Goal: Task Accomplishment & Management: Manage account settings

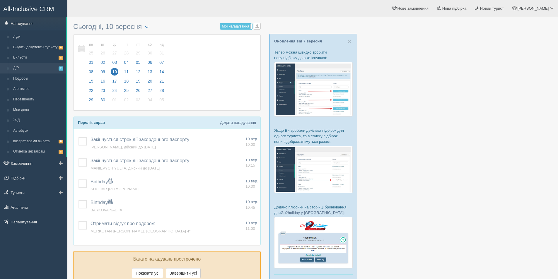
click at [26, 69] on link "Д/Р 2" at bounding box center [38, 68] width 55 height 11
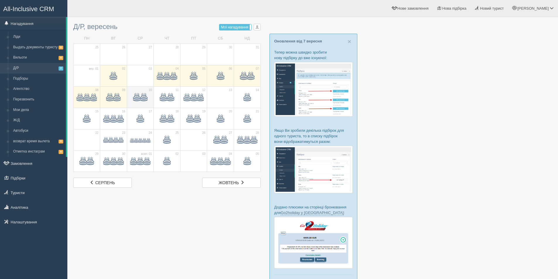
click at [137, 94] on span at bounding box center [136, 97] width 7 height 7
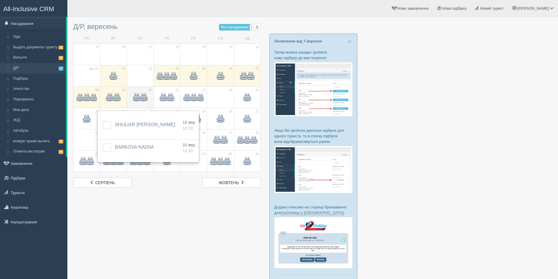
click at [137, 94] on span at bounding box center [136, 97] width 7 height 7
click at [163, 94] on span at bounding box center [163, 97] width 7 height 7
click at [188, 95] on span at bounding box center [186, 97] width 7 height 7
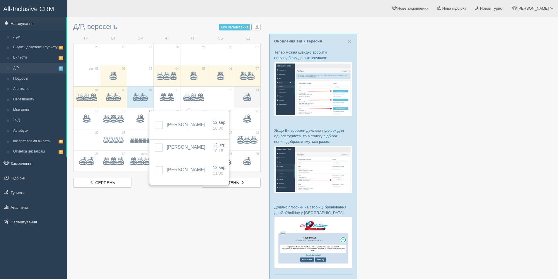
click at [249, 99] on span at bounding box center [246, 97] width 7 height 7
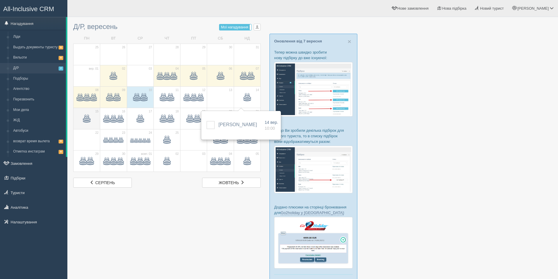
click at [92, 112] on td "15" at bounding box center [86, 118] width 27 height 21
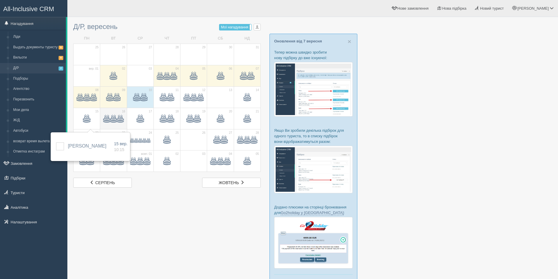
click at [118, 116] on span at bounding box center [120, 119] width 7 height 7
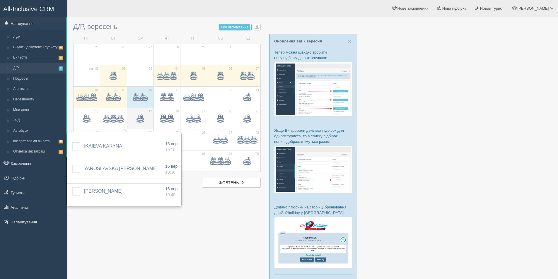
click at [133, 116] on span at bounding box center [140, 120] width 20 height 10
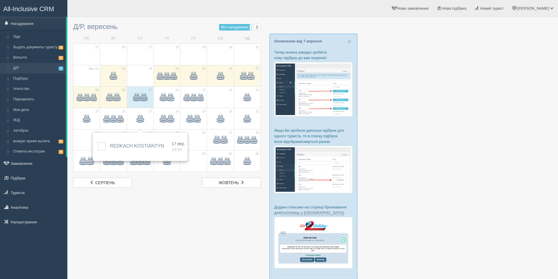
click at [472, 144] on div at bounding box center [312, 158] width 478 height 277
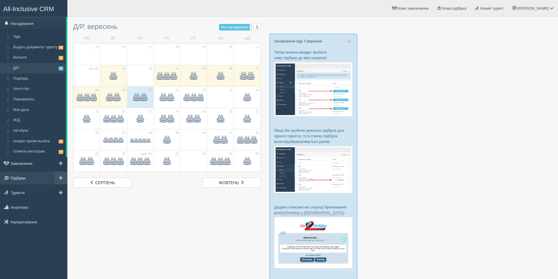
click at [10, 184] on link "Підбірки" at bounding box center [33, 177] width 67 height 13
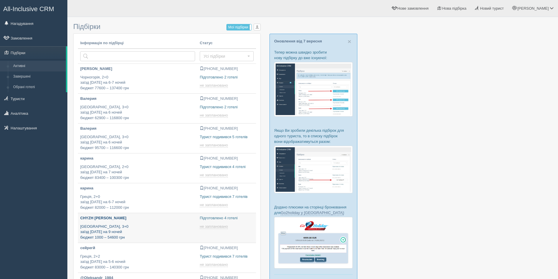
type input "[DATE] 12:00"
type input "[DATE] 15:40"
type input "[DATE] 17:45"
type input "[DATE] 22:10"
